Goal: Information Seeking & Learning: Learn about a topic

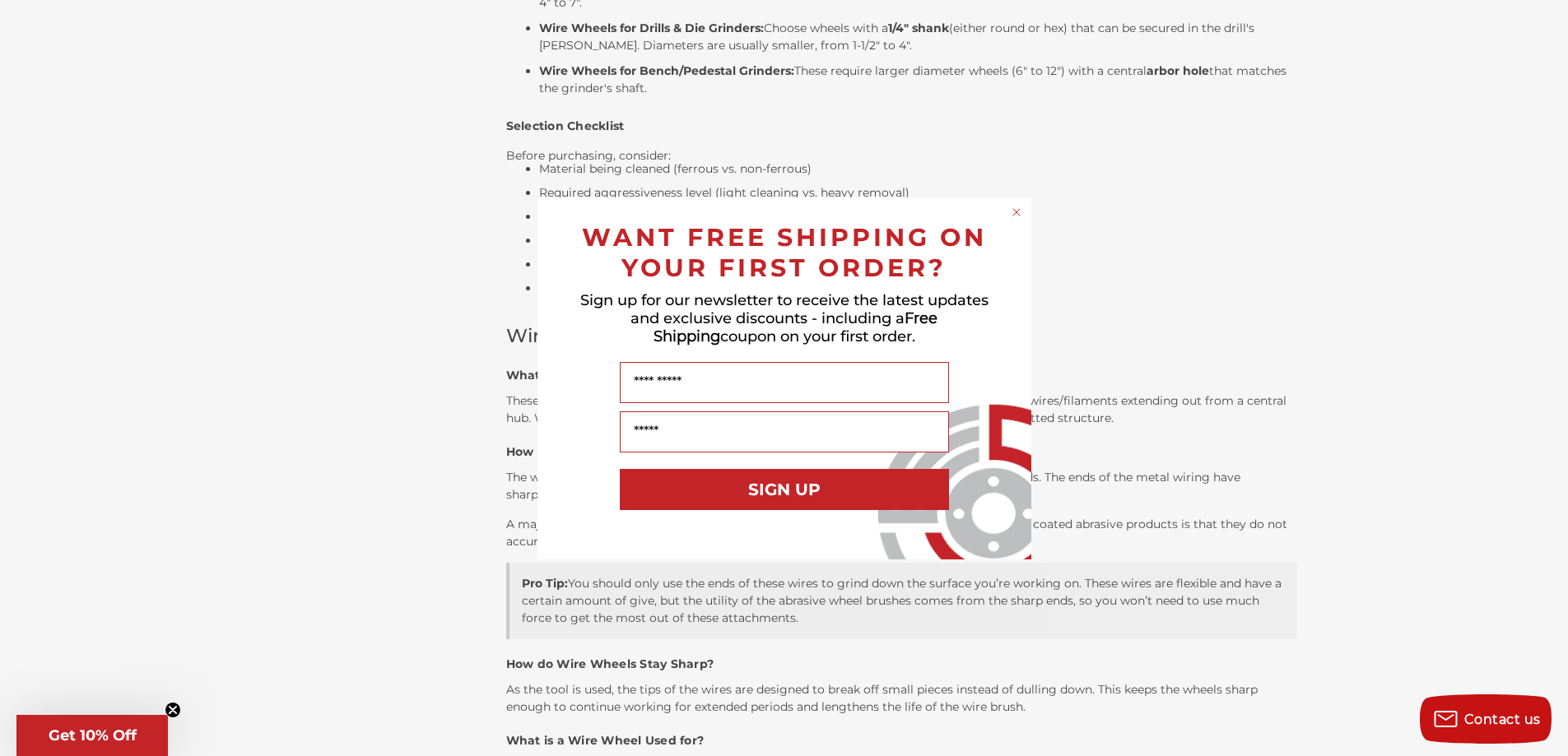
scroll to position [2486, 0]
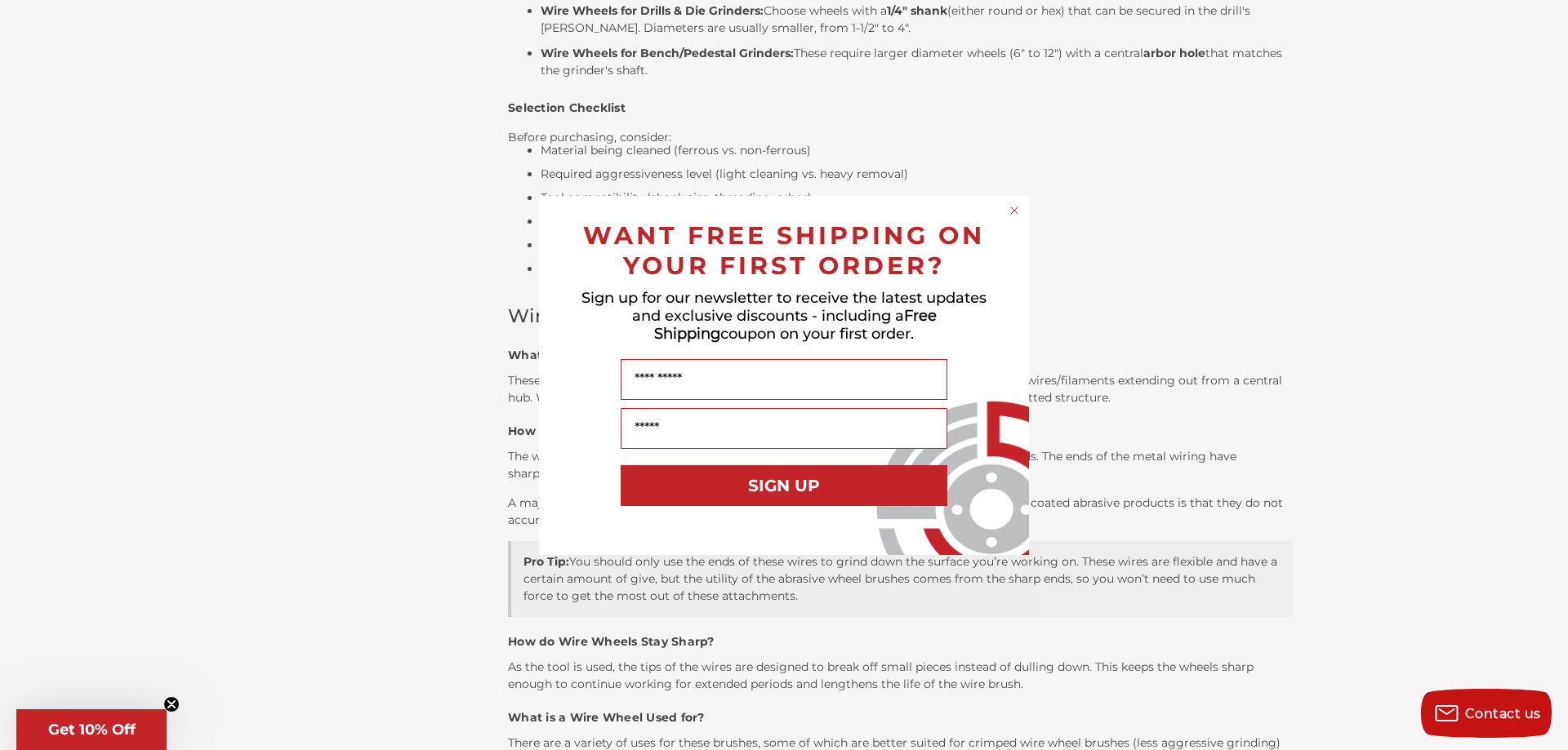
click at [1013, 214] on circle "Close dialog" at bounding box center [1015, 210] width 15 height 15
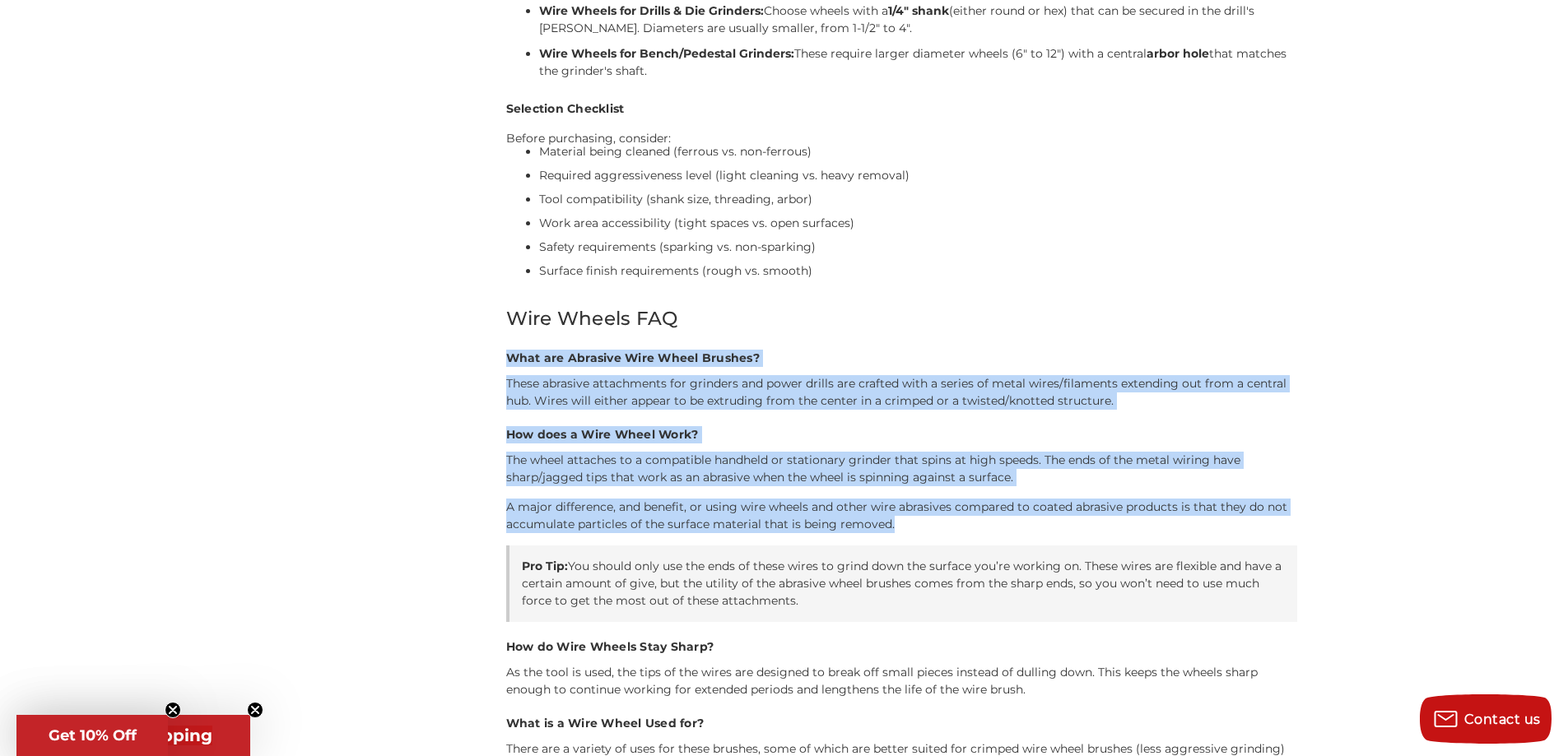
drag, startPoint x: 492, startPoint y: 321, endPoint x: 996, endPoint y: 490, distance: 531.6
copy div "What are Abrasive Wire Wheel Brushes? These abrasive attachments for grinders a…"
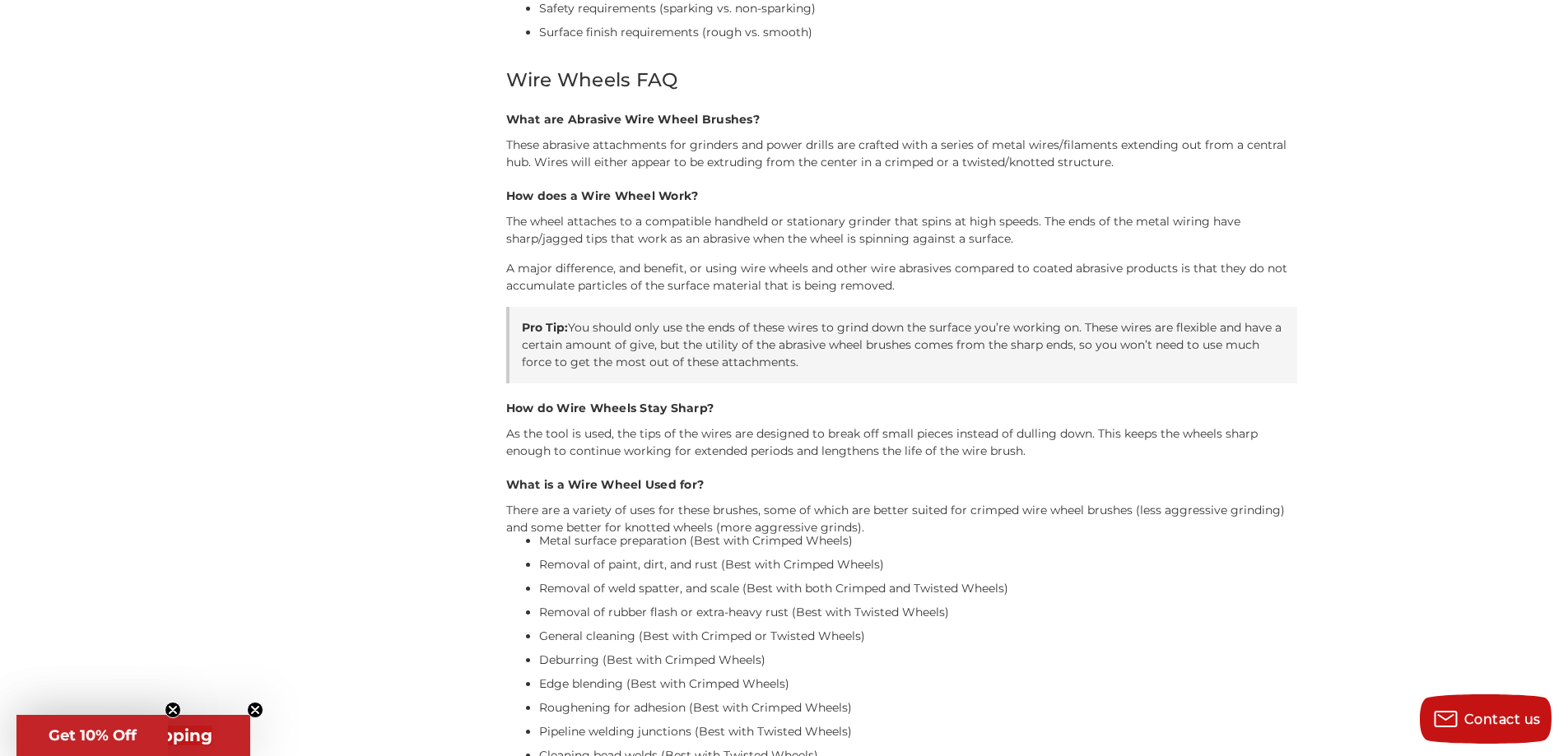
scroll to position [2733, 0]
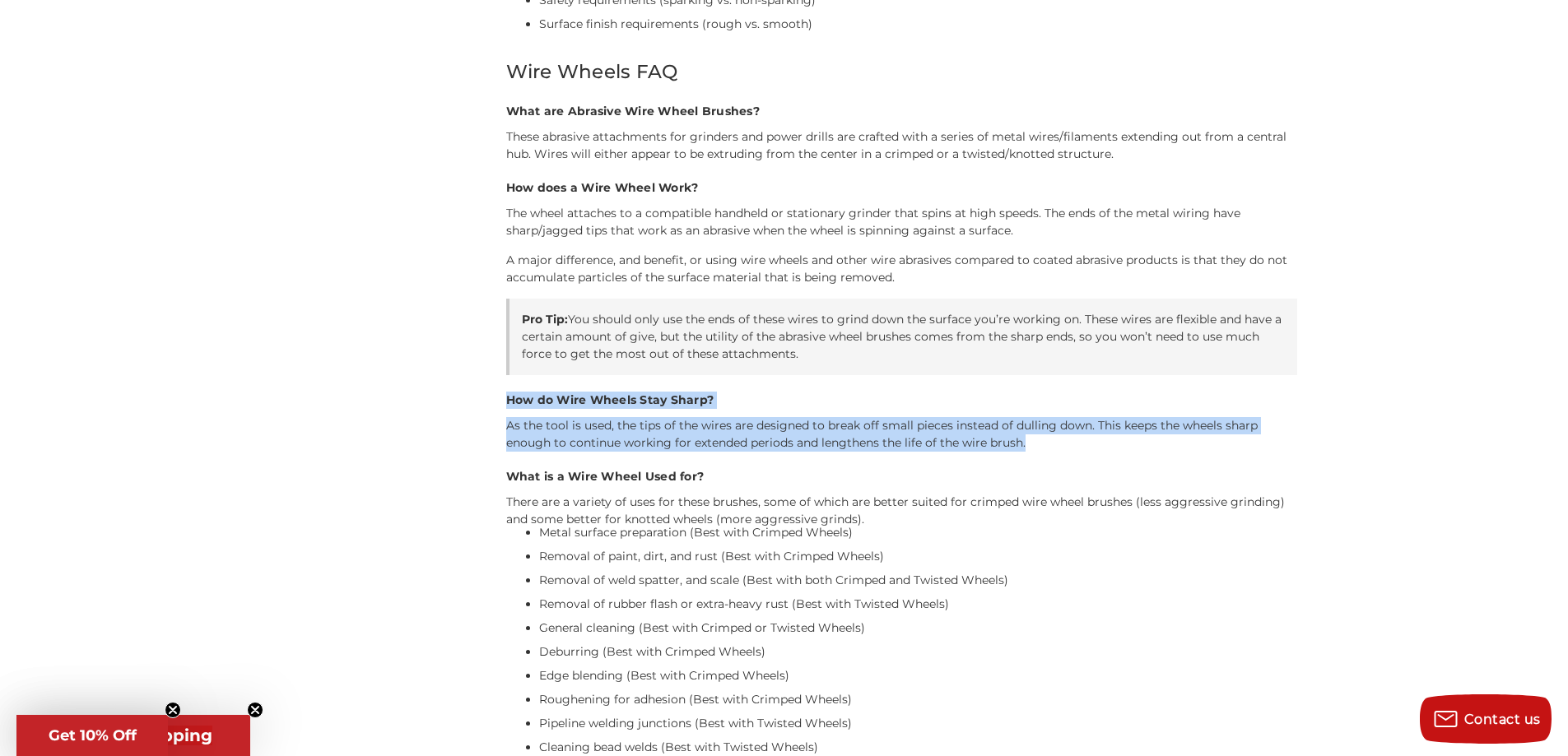
drag, startPoint x: 498, startPoint y: 363, endPoint x: 1090, endPoint y: 413, distance: 594.1
copy div "How do Wire Wheels Stay Sharp? As the tool is used, the tips of the wires are d…"
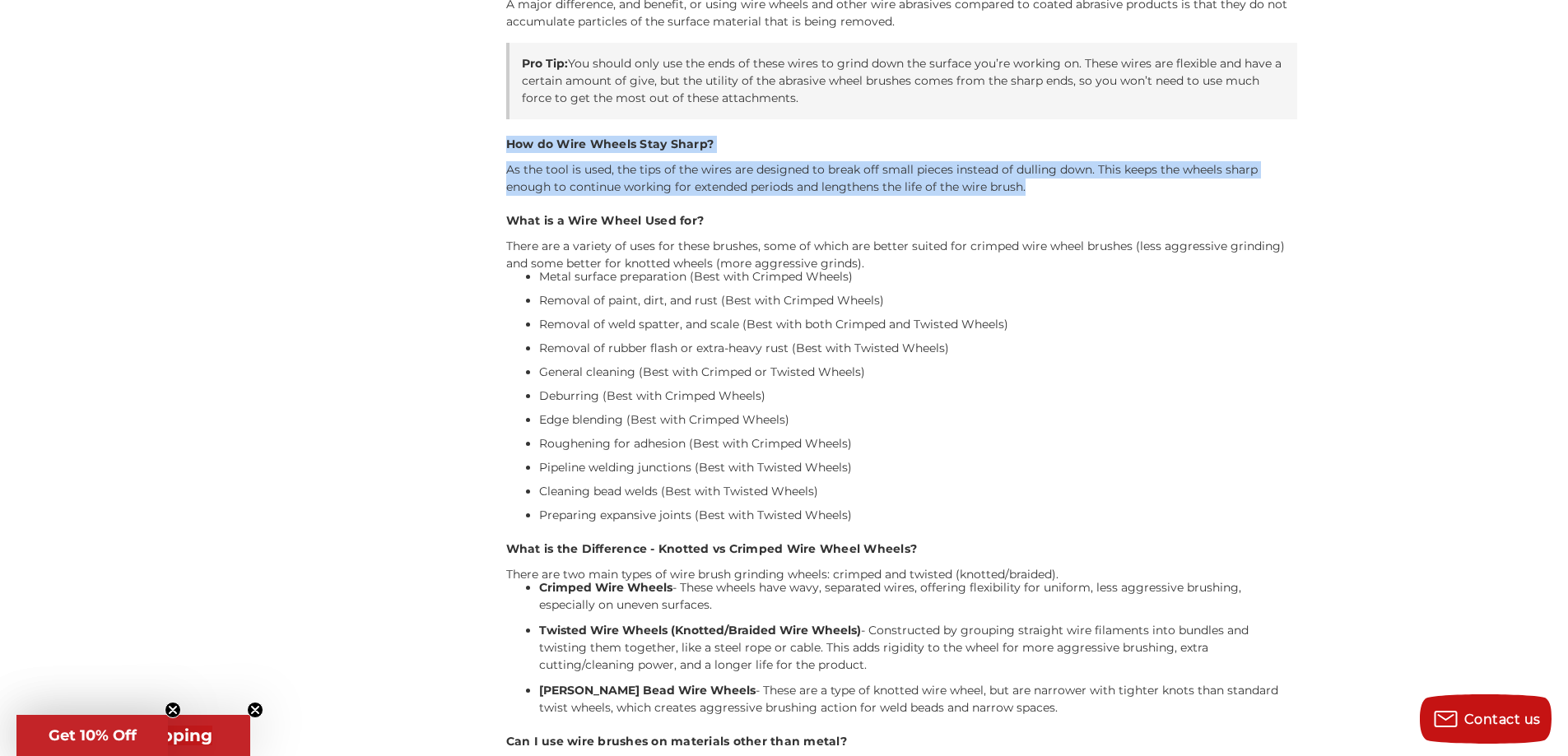
scroll to position [3391, 0]
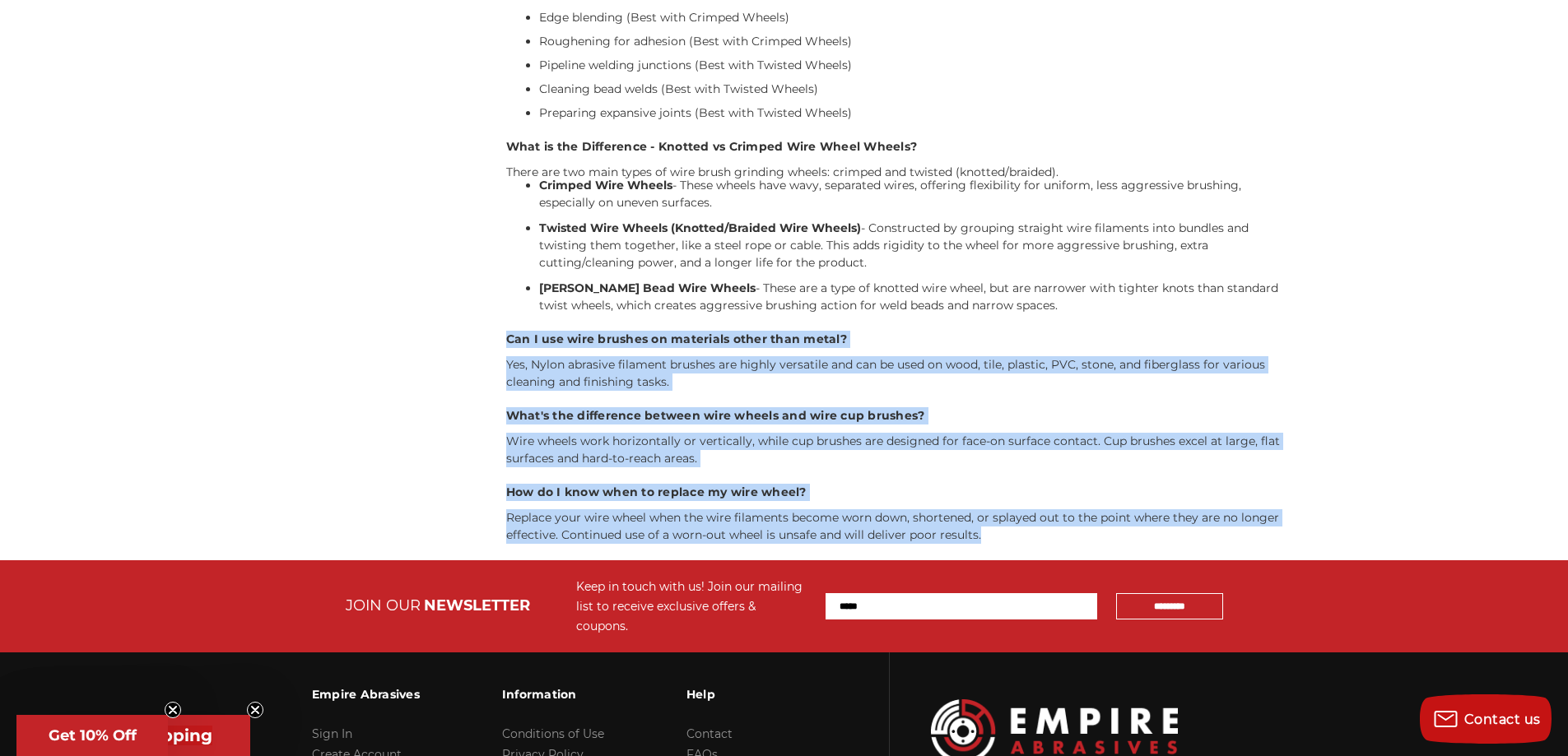
drag, startPoint x: 501, startPoint y: 294, endPoint x: 1015, endPoint y: 502, distance: 554.5
copy div "Can I use wire brushes on materials other than metal? Yes, Nylon abrasive filam…"
drag, startPoint x: 503, startPoint y: 113, endPoint x: 1112, endPoint y: 266, distance: 627.9
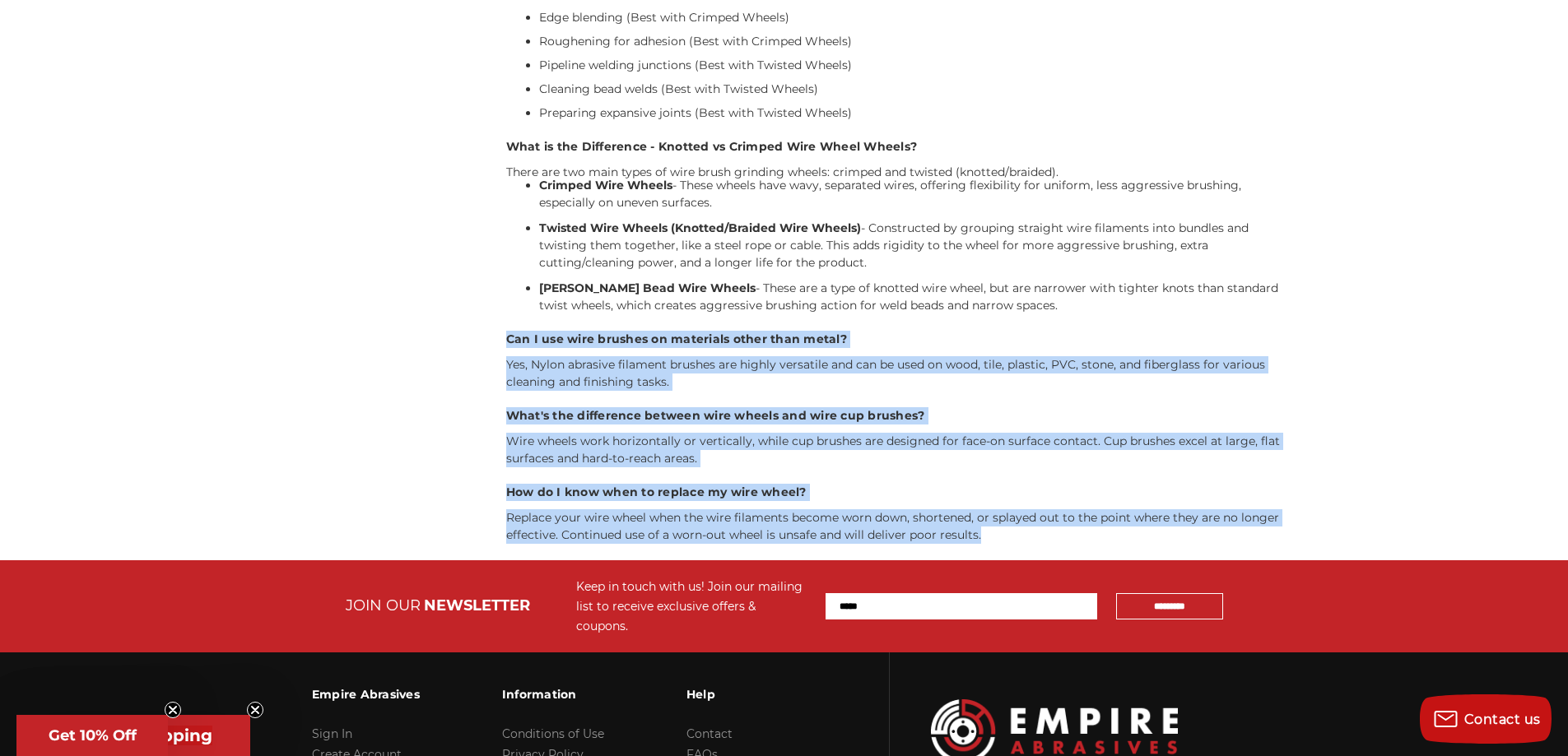
copy div "What is the Difference - Knotted vs Crimped Wire Wheel Wheels? There are two ma…"
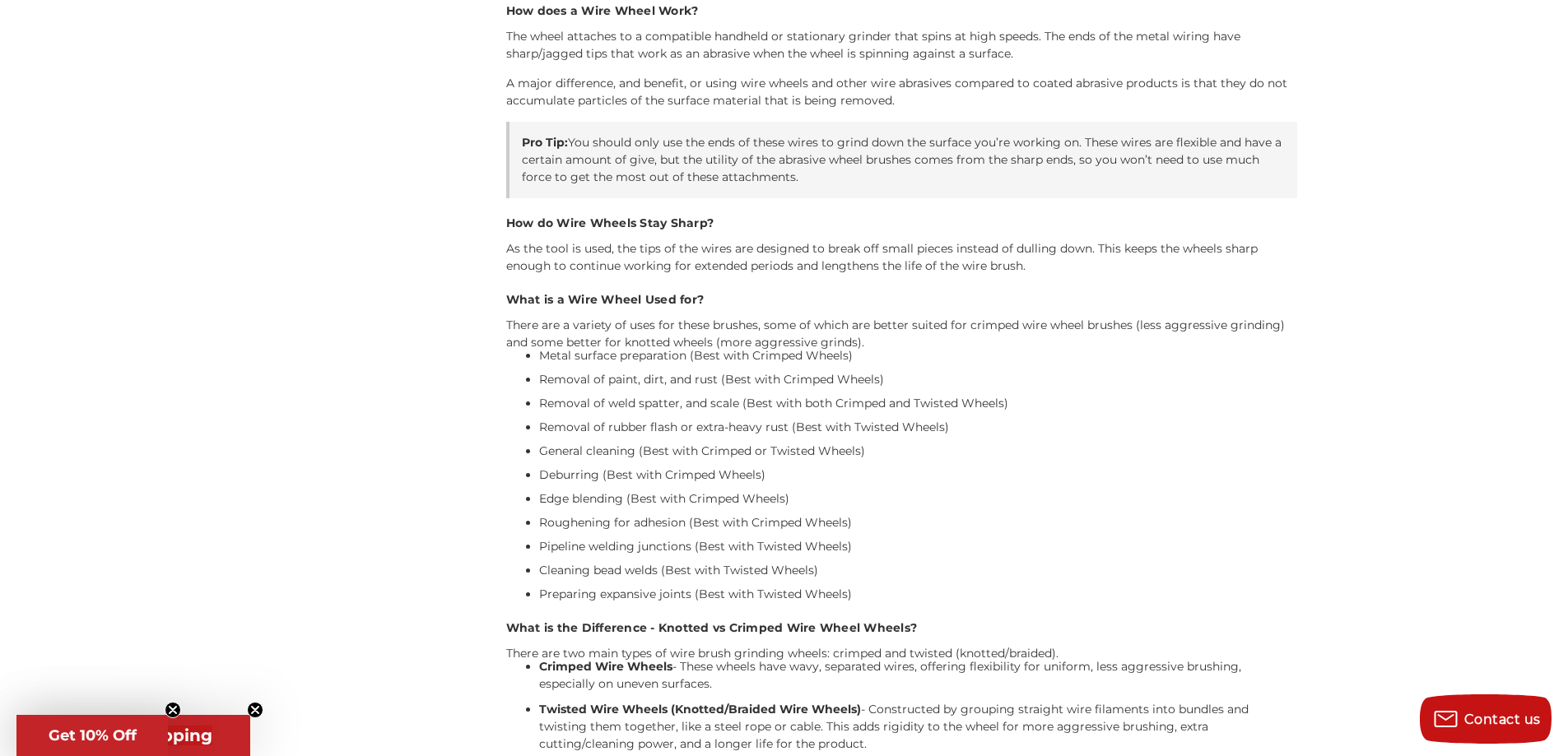
scroll to position [2919, 0]
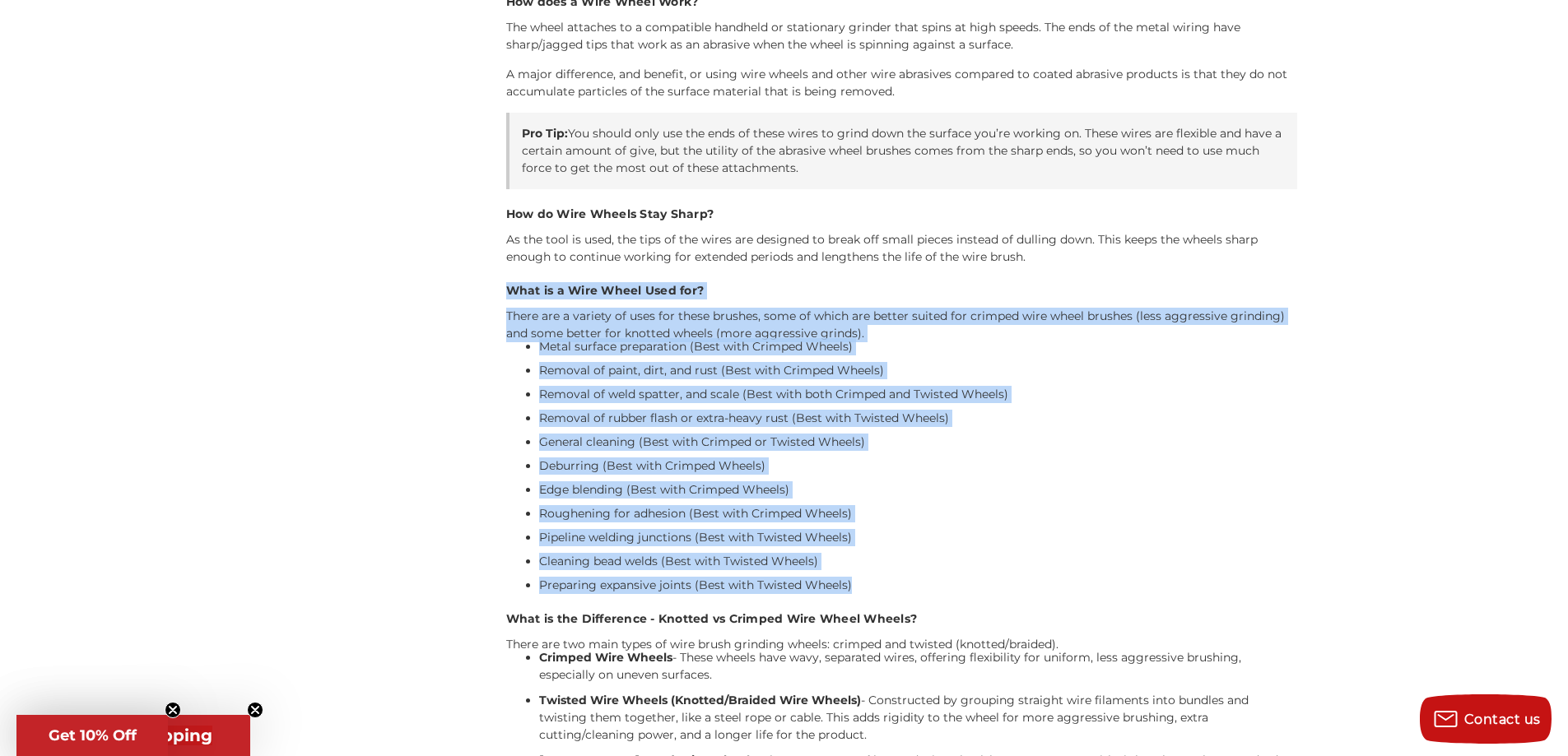
drag, startPoint x: 501, startPoint y: 523, endPoint x: 910, endPoint y: 545, distance: 409.6
copy div "What is a Wire Wheel Used for? There are a variety of uses for these brushes, s…"
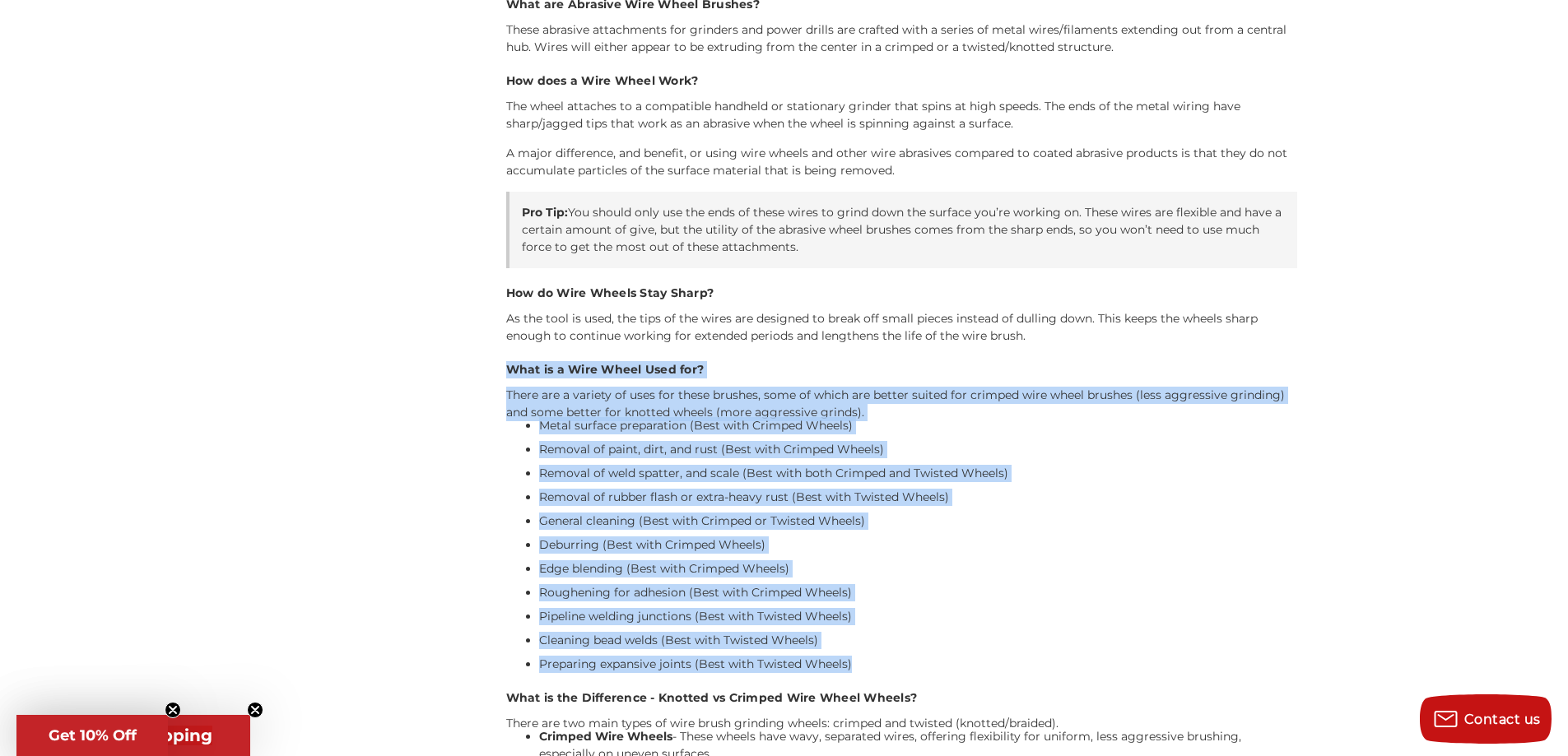
scroll to position [3331, 0]
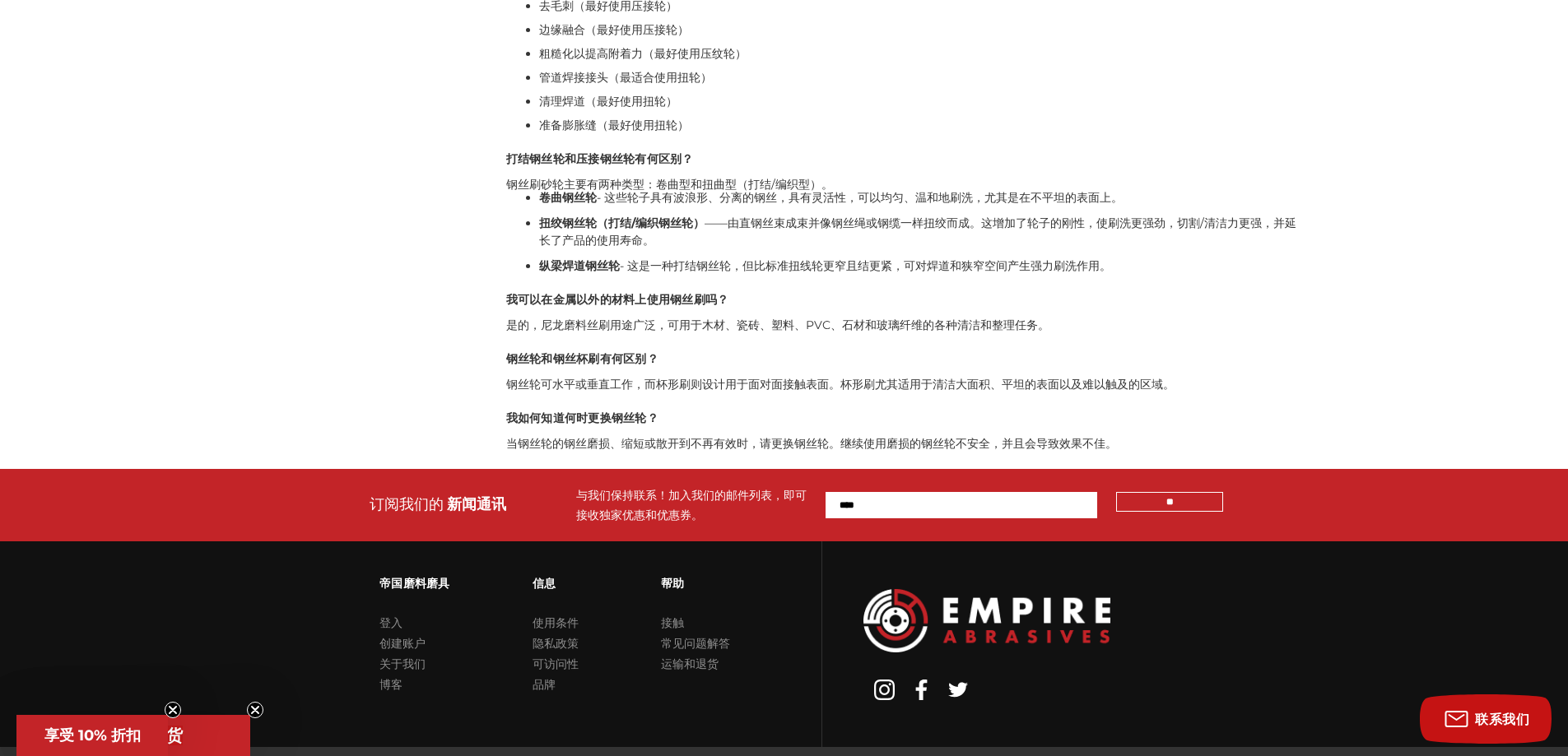
scroll to position [4056, 0]
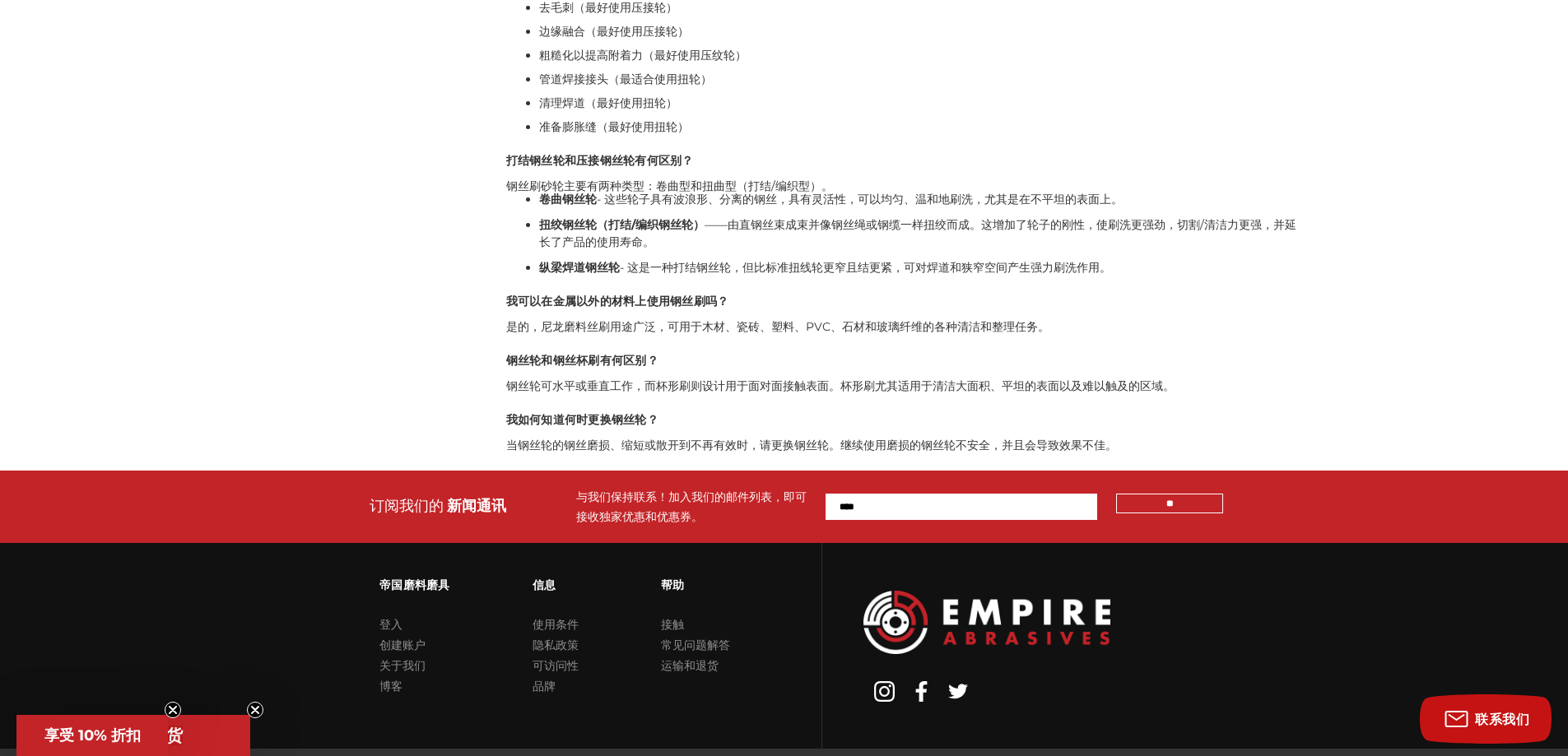
click at [518, 297] on font "我可以在金属以外的材料上使用钢丝刷吗？" at bounding box center [618, 301] width 223 height 15
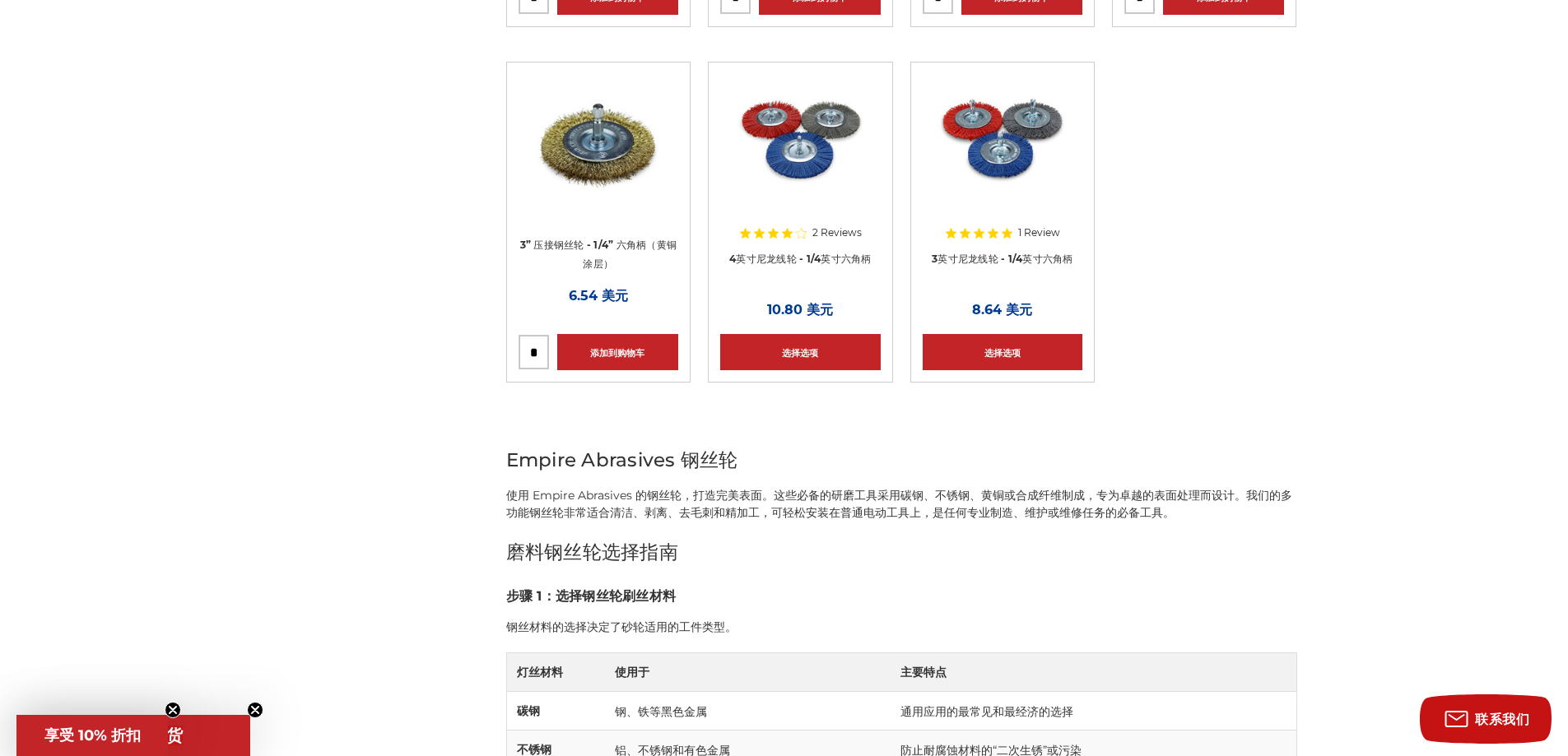
scroll to position [1587, 0]
